Goal: Task Accomplishment & Management: Manage account settings

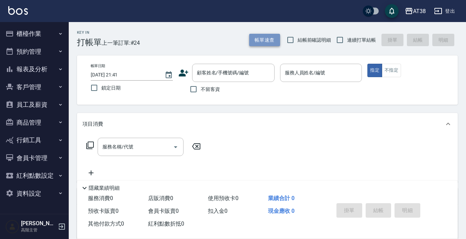
click at [262, 40] on button "帳單速查" at bounding box center [264, 40] width 31 height 13
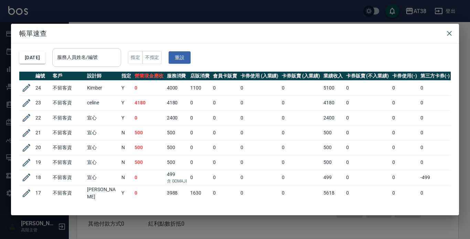
click at [101, 64] on div "服務人員姓名/編號" at bounding box center [86, 57] width 69 height 18
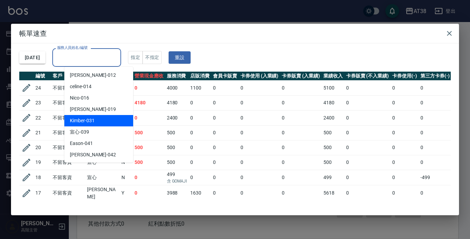
click at [85, 121] on span "Kimber -031" at bounding box center [82, 120] width 25 height 7
type input "Kimber-031"
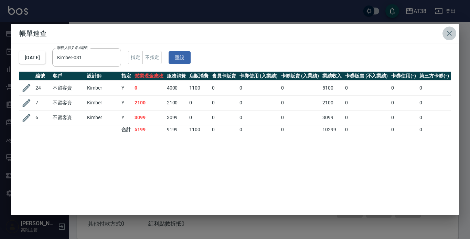
click at [450, 35] on icon "button" at bounding box center [449, 33] width 5 height 5
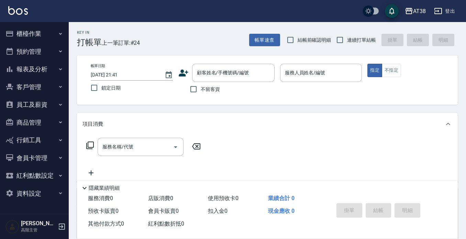
click at [38, 36] on button "櫃檯作業" at bounding box center [34, 34] width 63 height 18
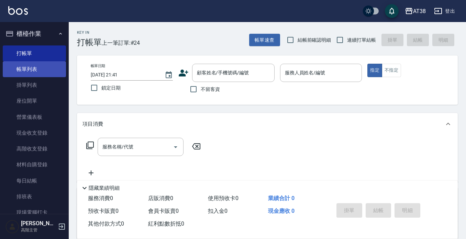
click at [32, 73] on link "帳單列表" at bounding box center [34, 69] width 63 height 16
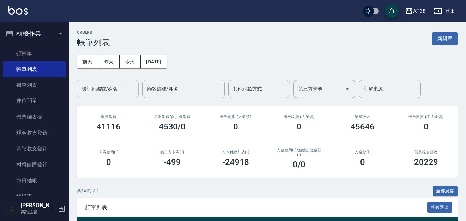
click at [105, 89] on input "設計師編號/姓名" at bounding box center [108, 89] width 56 height 12
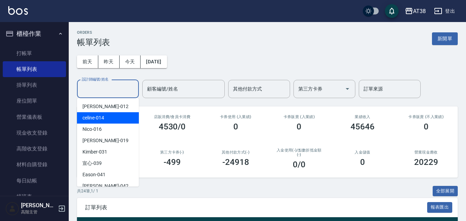
click at [91, 121] on span "celine -014" at bounding box center [94, 117] width 22 height 7
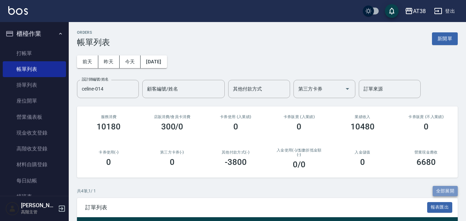
click at [440, 191] on button "全部展開" at bounding box center [445, 191] width 25 height 11
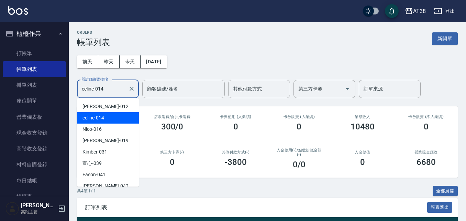
click at [104, 92] on input "celine-014" at bounding box center [102, 89] width 45 height 12
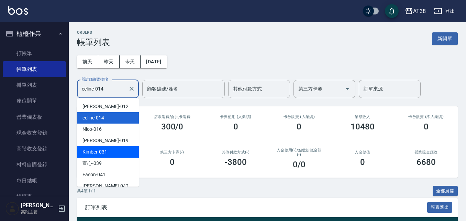
click at [99, 154] on span "Kimber -031" at bounding box center [95, 151] width 25 height 7
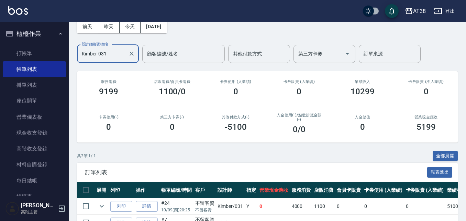
scroll to position [94, 0]
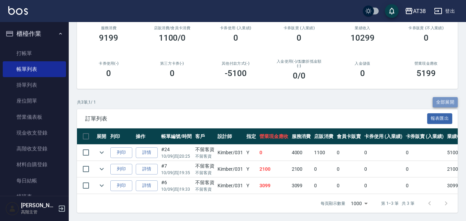
click at [447, 97] on button "全部展開" at bounding box center [445, 102] width 25 height 11
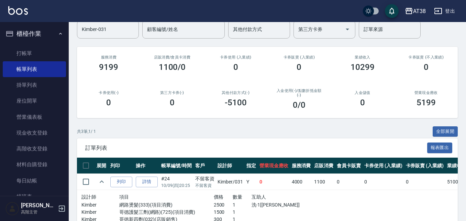
scroll to position [25, 0]
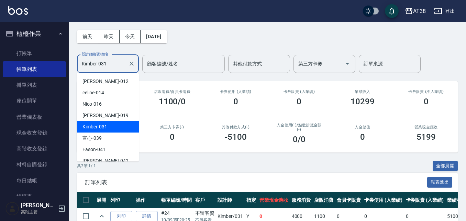
click at [111, 62] on input "Kimber-031" at bounding box center [102, 64] width 45 height 12
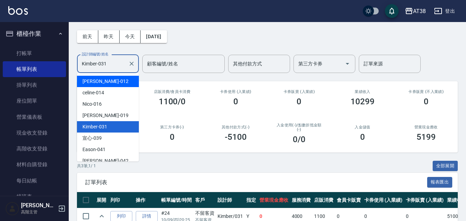
click at [90, 83] on span "[PERSON_NAME] -012" at bounding box center [106, 81] width 46 height 7
type input "[PERSON_NAME]-012"
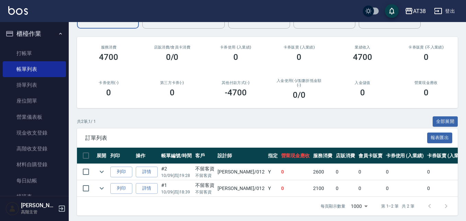
scroll to position [77, 0]
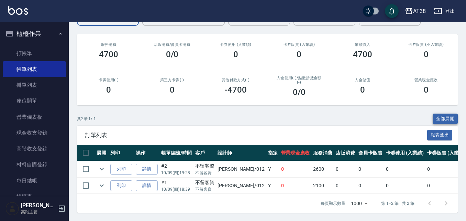
click at [449, 113] on button "全部展開" at bounding box center [445, 118] width 25 height 11
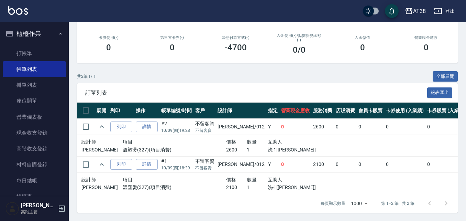
scroll to position [120, 0]
click at [146, 125] on link "詳情" at bounding box center [147, 126] width 22 height 11
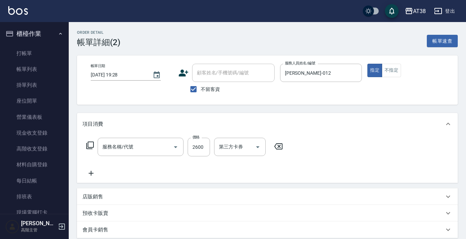
type input "[DATE] 19:28"
checkbox input "true"
type input "[PERSON_NAME]-012"
type input "溫塑燙(327)"
click at [275, 148] on input "洗-2" at bounding box center [280, 147] width 35 height 12
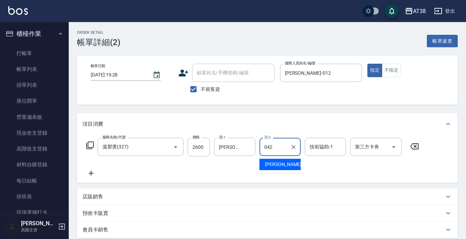
type input "[PERSON_NAME]-042"
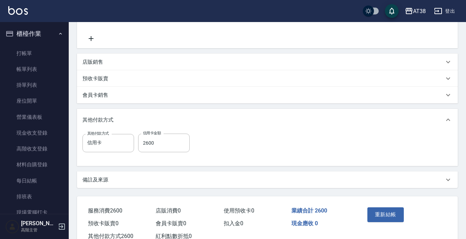
scroll to position [138, 0]
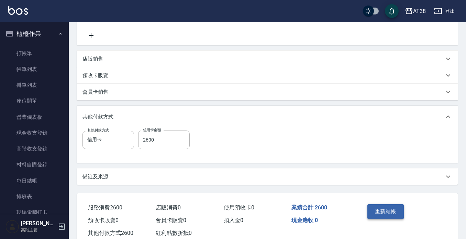
click at [388, 210] on button "重新結帳" at bounding box center [386, 211] width 36 height 14
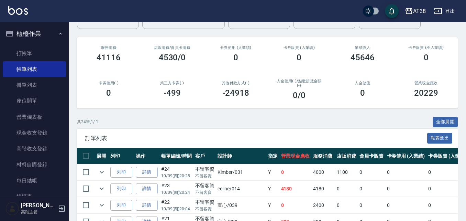
scroll to position [34, 0]
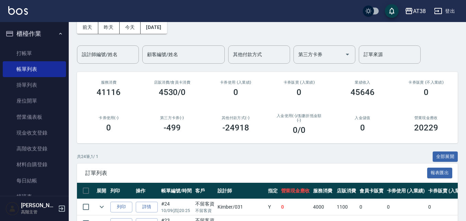
click at [116, 42] on div "[DATE] [DATE] [DATE] [DATE] 設計師編號/姓名 設計師編號/姓名 顧客編號/姓名 顧客編號/姓名 其他付款方式 其他付款方式 第三方…" at bounding box center [267, 38] width 381 height 51
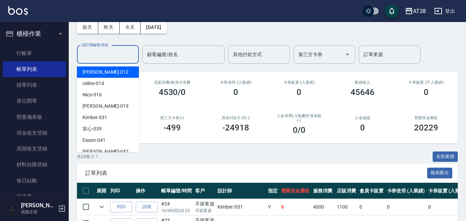
click at [113, 56] on input "設計師編號/姓名" at bounding box center [108, 54] width 56 height 12
click at [99, 72] on span "[PERSON_NAME] -012" at bounding box center [106, 71] width 46 height 7
type input "[PERSON_NAME]-012"
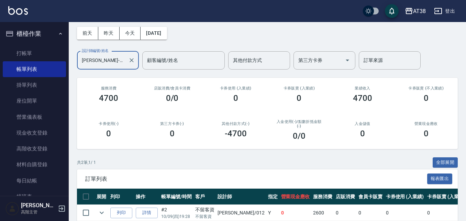
scroll to position [77, 0]
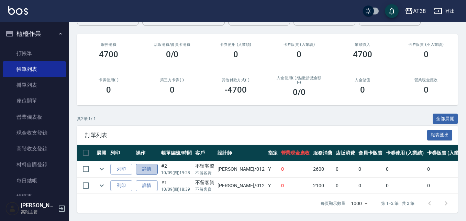
click at [143, 164] on link "詳情" at bounding box center [147, 169] width 22 height 11
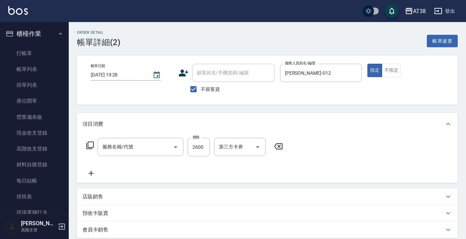
type input "[DATE] 19:28"
checkbox input "true"
type input "[PERSON_NAME]-012"
type input "溫塑燙(327)"
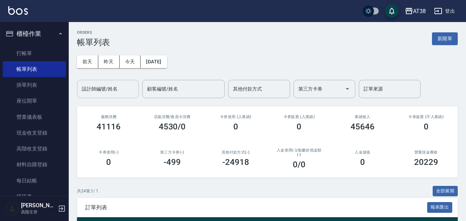
click at [129, 87] on input "設計師編號/姓名" at bounding box center [108, 89] width 56 height 12
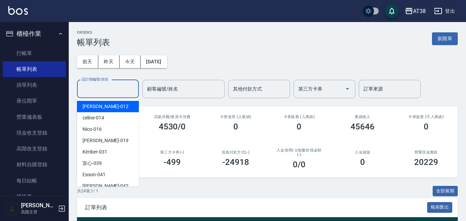
click at [99, 110] on span "[PERSON_NAME] -012" at bounding box center [106, 106] width 46 height 7
type input "[PERSON_NAME]-012"
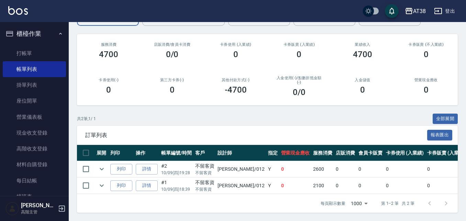
scroll to position [77, 0]
click at [145, 180] on link "詳情" at bounding box center [147, 185] width 22 height 11
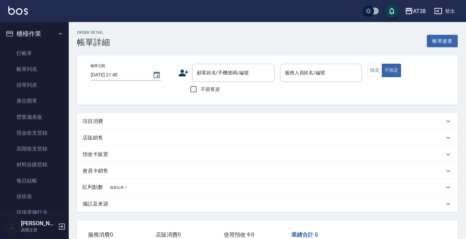
type input "[DATE] 18:39"
checkbox input "true"
type input "[PERSON_NAME]-012"
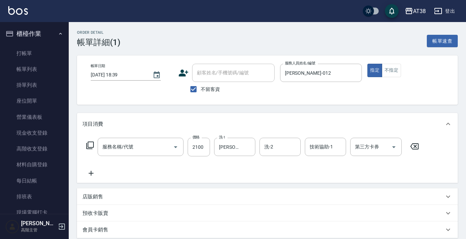
type input "溫塑燙(327)"
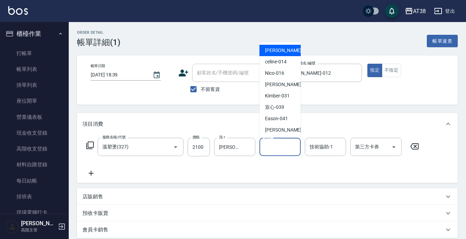
click at [288, 145] on input "洗-2" at bounding box center [280, 147] width 35 height 12
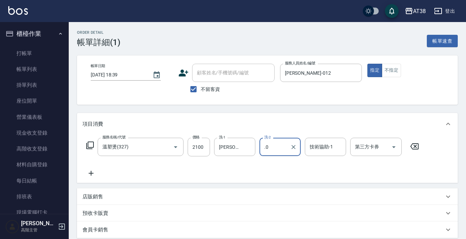
type input "."
type input "[PERSON_NAME]-042"
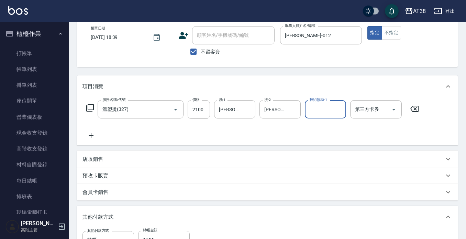
scroll to position [34, 0]
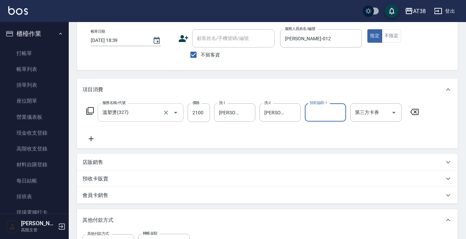
click at [140, 112] on input "溫塑燙(327)" at bounding box center [131, 112] width 61 height 12
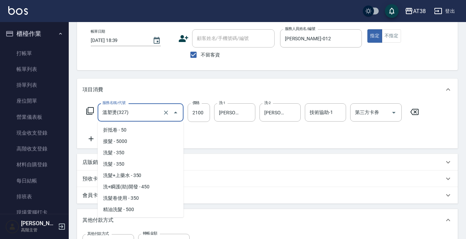
scroll to position [66, 0]
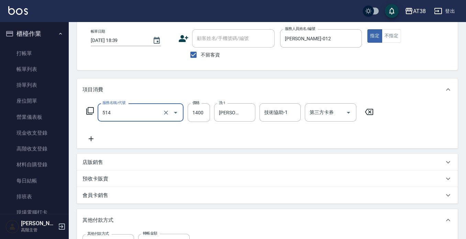
type input "染髮(長)(514)"
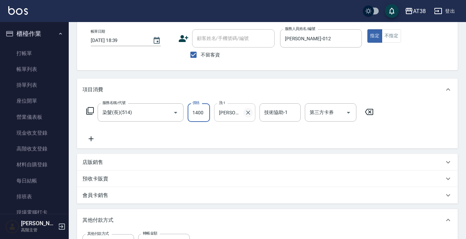
click at [248, 111] on icon "Clear" at bounding box center [248, 112] width 7 height 7
click at [92, 139] on icon at bounding box center [91, 138] width 5 height 5
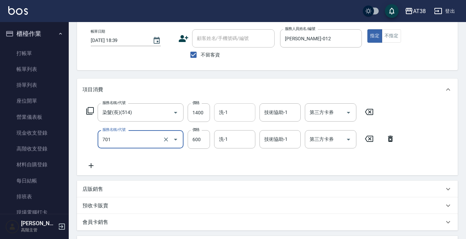
type input "護髮(自嶺料)(701)"
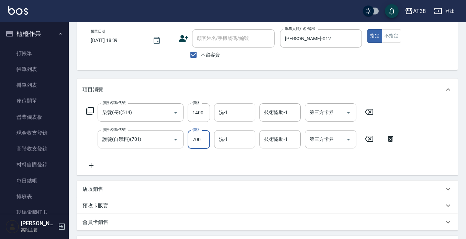
type input "700"
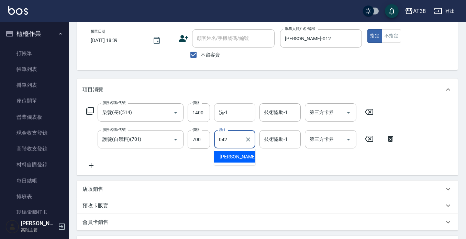
type input "[PERSON_NAME]-042"
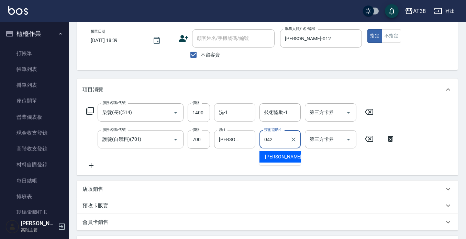
type input "[PERSON_NAME]-042"
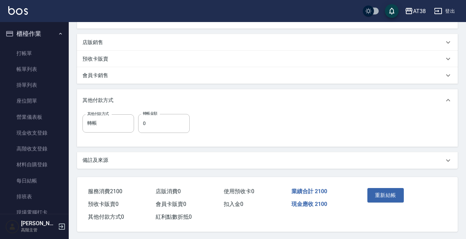
scroll to position [185, 0]
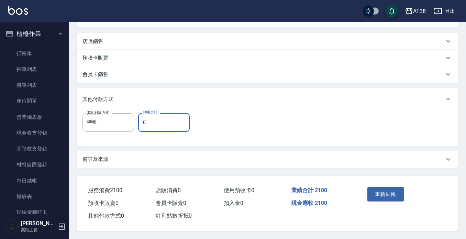
click at [145, 120] on input "0" at bounding box center [164, 122] width 52 height 19
type input "2100"
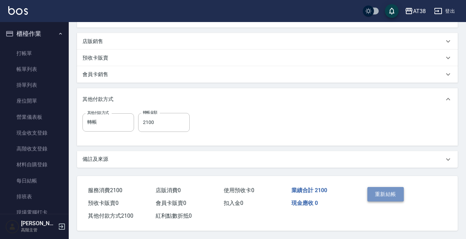
click at [388, 188] on button "重新結帳" at bounding box center [386, 194] width 36 height 14
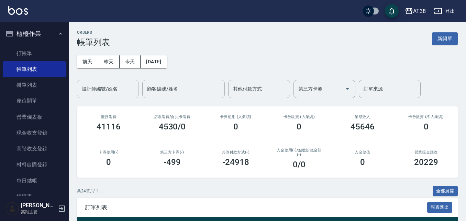
click at [113, 92] on input "設計師編號/姓名" at bounding box center [108, 89] width 56 height 12
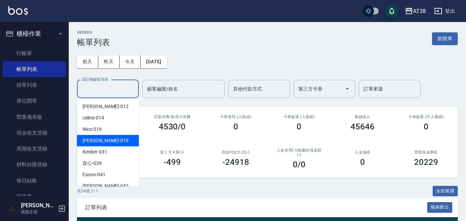
click at [105, 139] on div "[PERSON_NAME] -019" at bounding box center [108, 140] width 62 height 11
type input "[PERSON_NAME]-019"
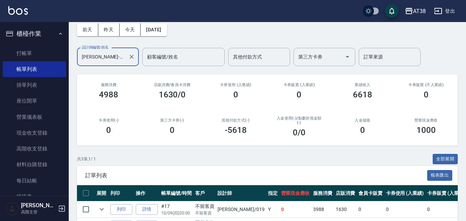
scroll to position [94, 0]
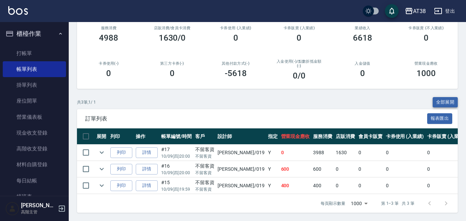
click at [444, 97] on button "全部展開" at bounding box center [445, 102] width 25 height 11
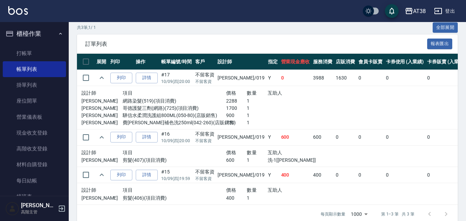
scroll to position [179, 0]
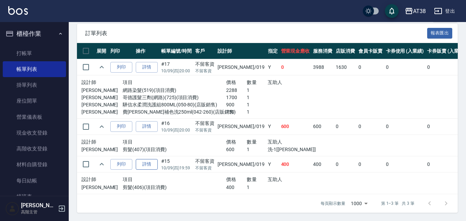
click at [151, 161] on link "詳情" at bounding box center [147, 164] width 22 height 11
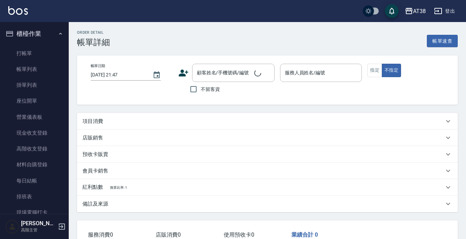
type input "[DATE] 19:59"
checkbox input "true"
type input "[PERSON_NAME]-019"
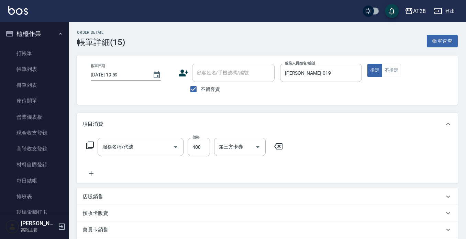
type input "剪髮(406)"
click at [199, 149] on input "400" at bounding box center [199, 147] width 22 height 19
type input "200"
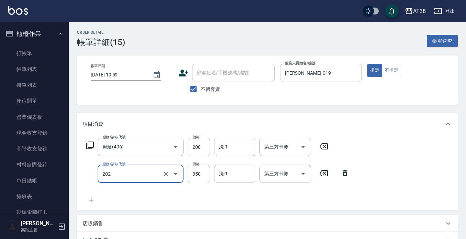
type input "洗髮(202)"
type input "200"
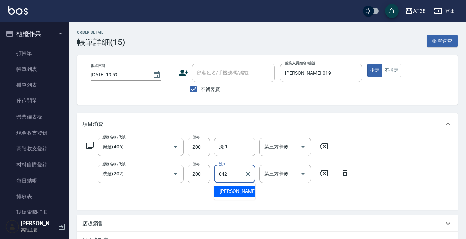
type input "[PERSON_NAME]-042"
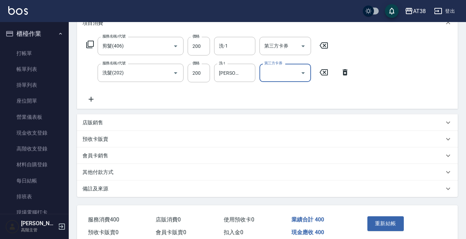
scroll to position [133, 0]
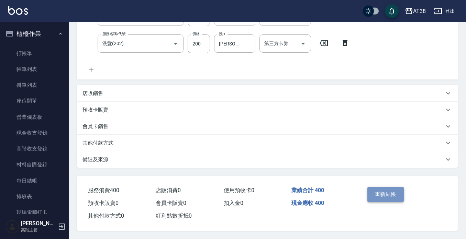
click at [387, 192] on button "重新結帳" at bounding box center [386, 194] width 36 height 14
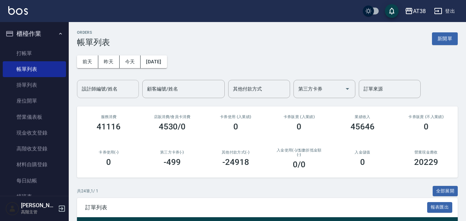
click at [106, 90] on input "設計師編號/姓名" at bounding box center [108, 89] width 56 height 12
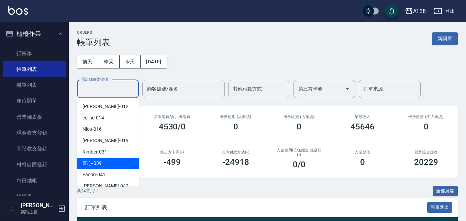
click at [111, 165] on div "宣心 -039" at bounding box center [108, 162] width 62 height 11
type input "宣心-039"
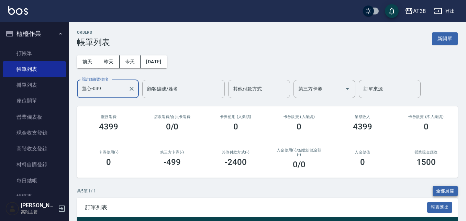
click at [441, 191] on button "全部展開" at bounding box center [445, 191] width 25 height 11
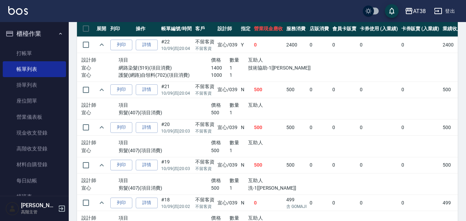
scroll to position [171, 0]
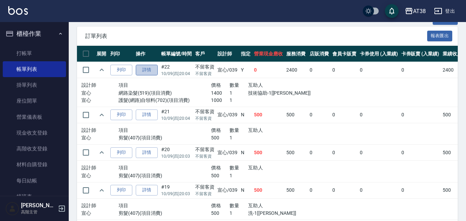
click at [142, 71] on link "詳情" at bounding box center [147, 70] width 22 height 11
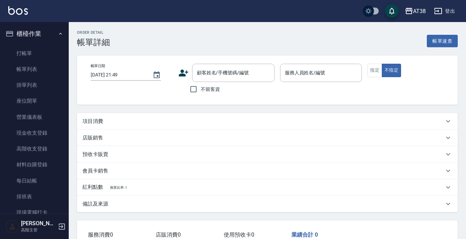
type input "[DATE] 20:04"
checkbox input "true"
type input "宣心-039"
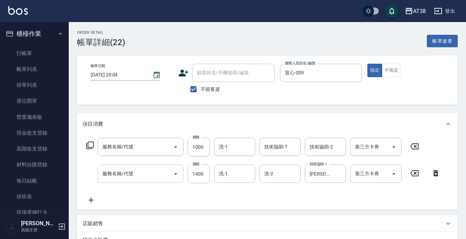
type input "護髮(網路)自領料(702)"
type input "網路染髮(519)"
click at [264, 176] on input "洗-2" at bounding box center [280, 173] width 35 height 12
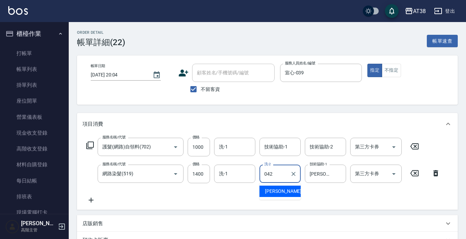
type input "[PERSON_NAME]-042"
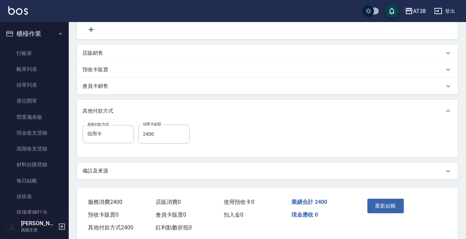
scroll to position [172, 0]
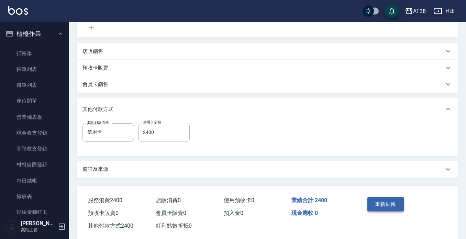
click at [387, 200] on button "重新結帳" at bounding box center [386, 204] width 36 height 14
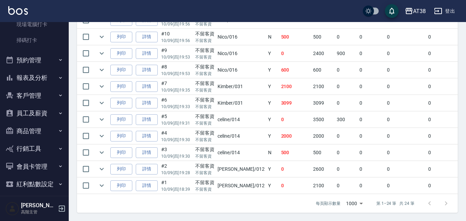
scroll to position [211, 0]
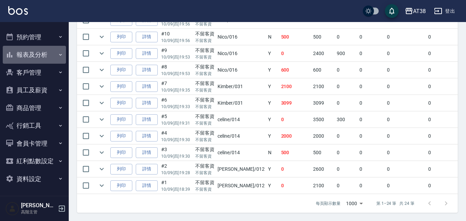
click at [36, 53] on button "報表及分析" at bounding box center [34, 55] width 63 height 18
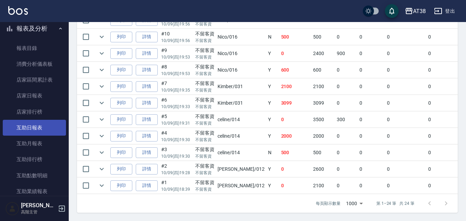
scroll to position [280, 0]
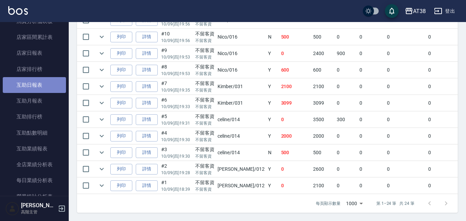
click at [40, 85] on link "互助日報表" at bounding box center [34, 85] width 63 height 16
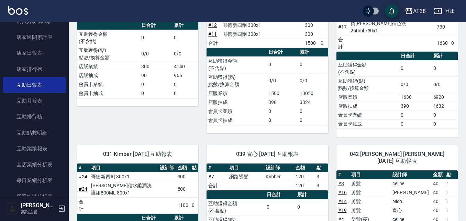
scroll to position [268, 0]
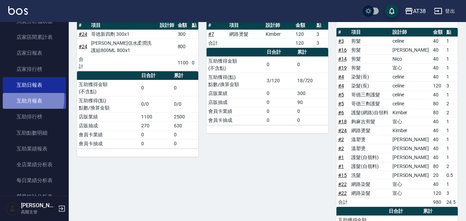
click at [17, 98] on link "互助月報表" at bounding box center [34, 101] width 63 height 16
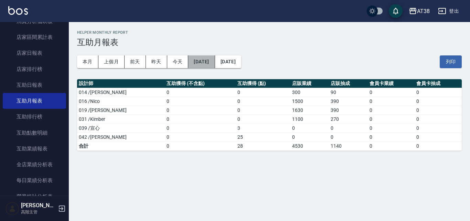
click at [215, 62] on button "[DATE]" at bounding box center [201, 61] width 26 height 13
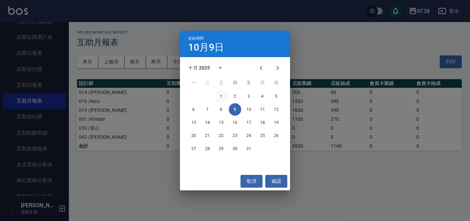
click at [220, 95] on button "1" at bounding box center [221, 96] width 12 height 12
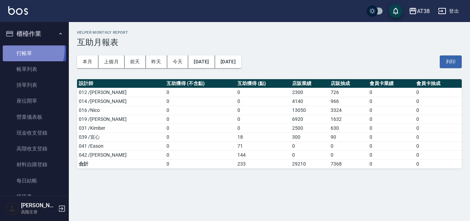
click at [25, 50] on link "打帳單" at bounding box center [34, 53] width 63 height 16
